Goal: Navigation & Orientation: Find specific page/section

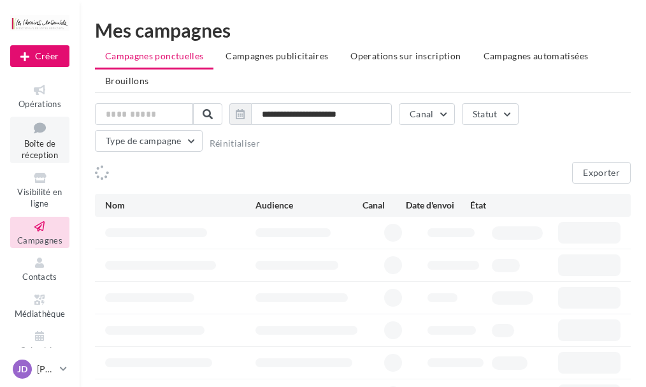
click at [55, 143] on link "Boîte de réception" at bounding box center [39, 140] width 59 height 46
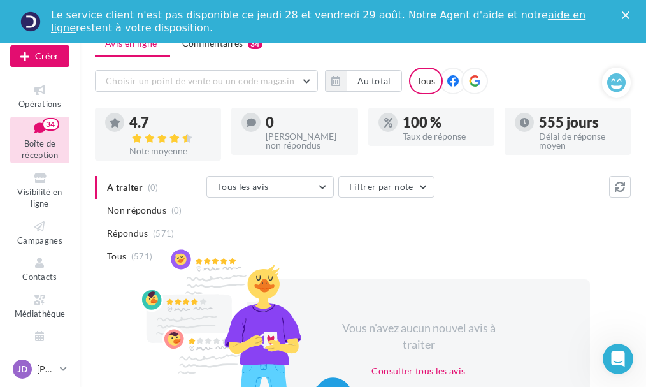
scroll to position [64, 0]
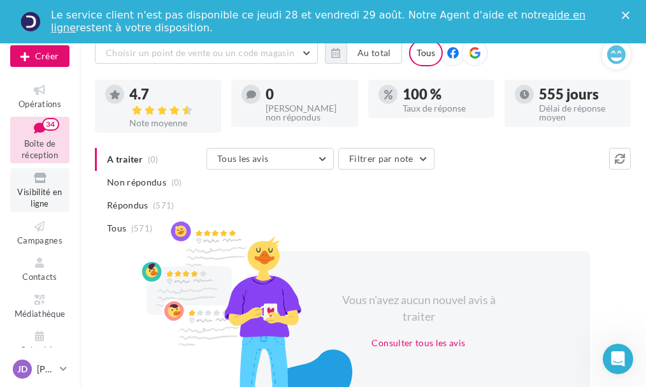
click at [33, 191] on span "Visibilité en ligne" at bounding box center [39, 198] width 45 height 22
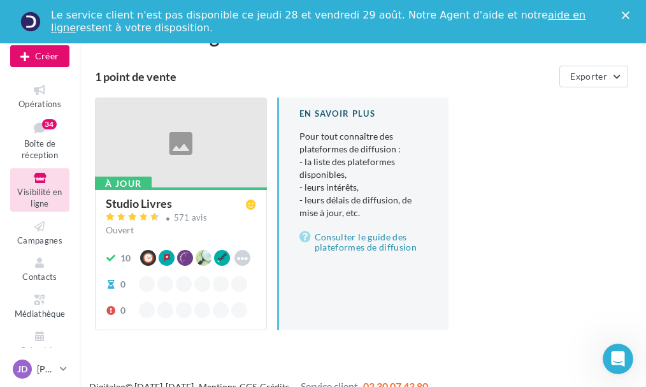
scroll to position [36, 0]
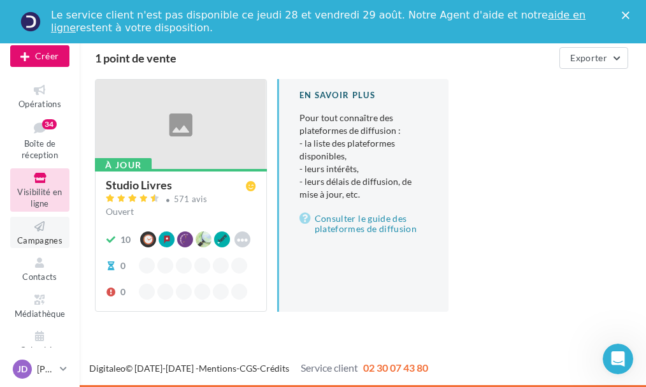
click at [50, 232] on icon at bounding box center [40, 226] width 52 height 15
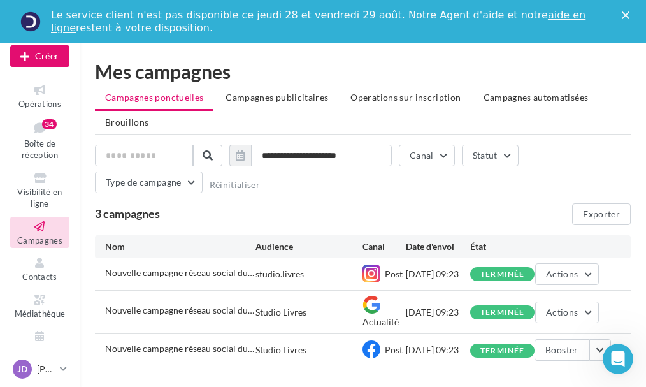
scroll to position [48, 0]
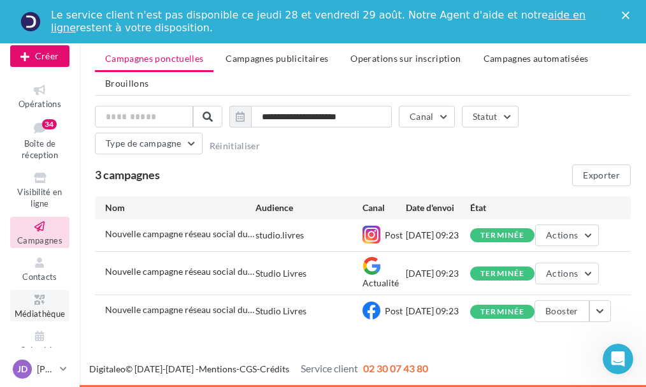
click at [50, 298] on icon at bounding box center [40, 299] width 52 height 15
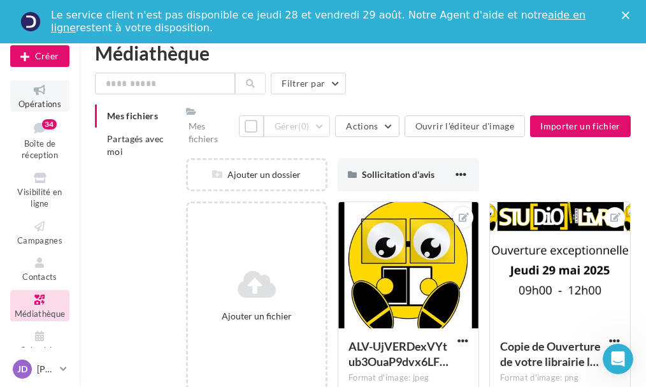
click at [43, 96] on icon at bounding box center [40, 90] width 52 height 15
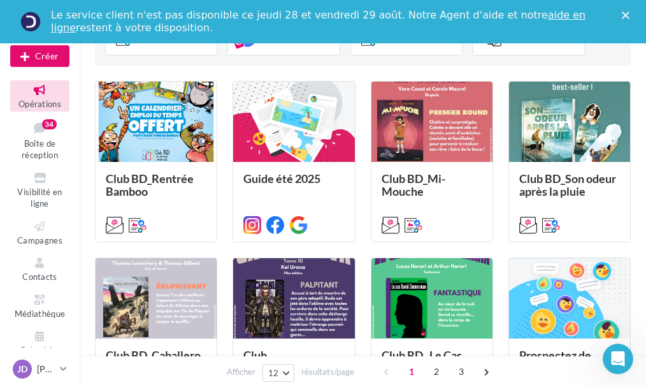
scroll to position [255, 0]
